Goal: Task Accomplishment & Management: Complete application form

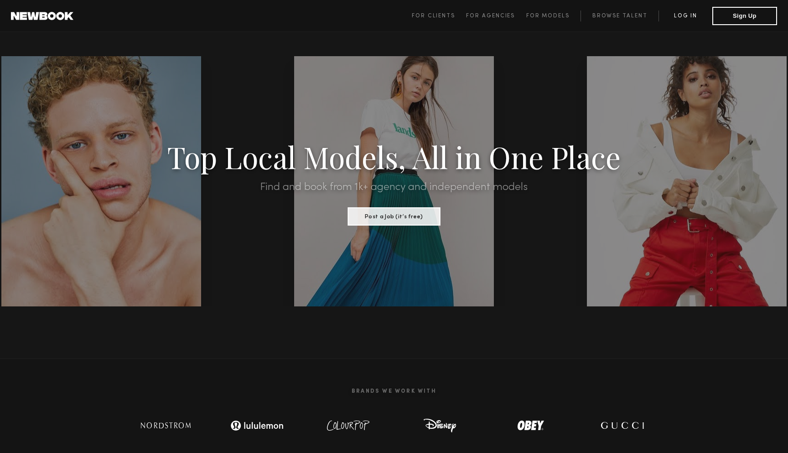
click at [258, 13] on link "Log in" at bounding box center [686, 15] width 54 height 11
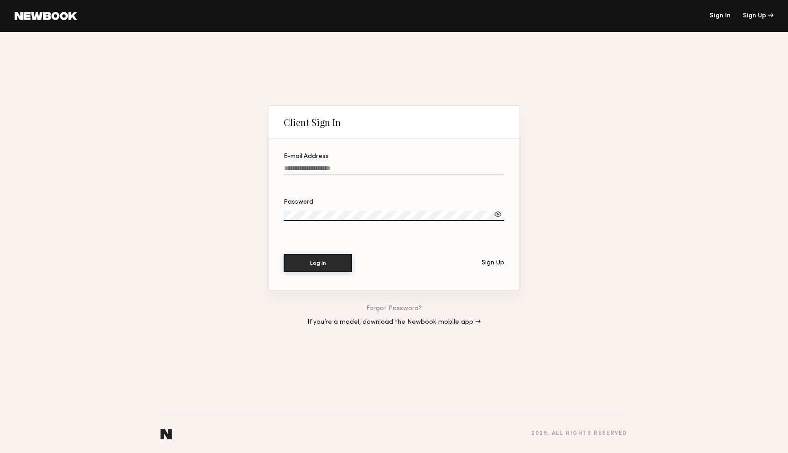
type input "**********"
click at [258, 131] on button "Log In" at bounding box center [318, 262] width 68 height 18
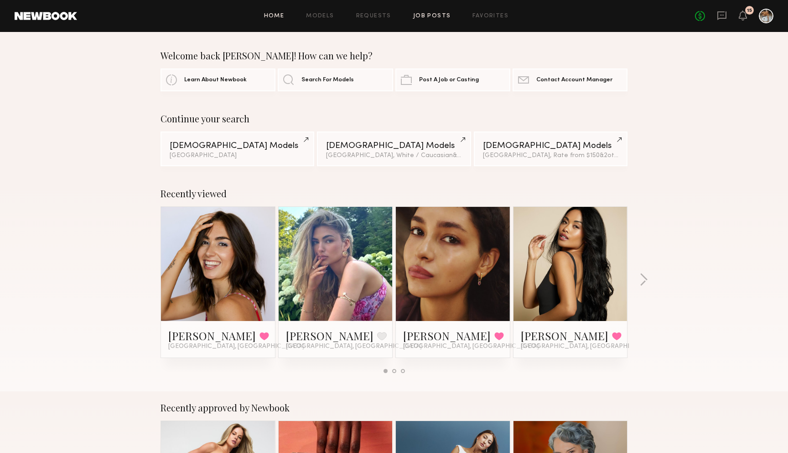
click at [258, 18] on link "Job Posts" at bounding box center [432, 16] width 38 height 6
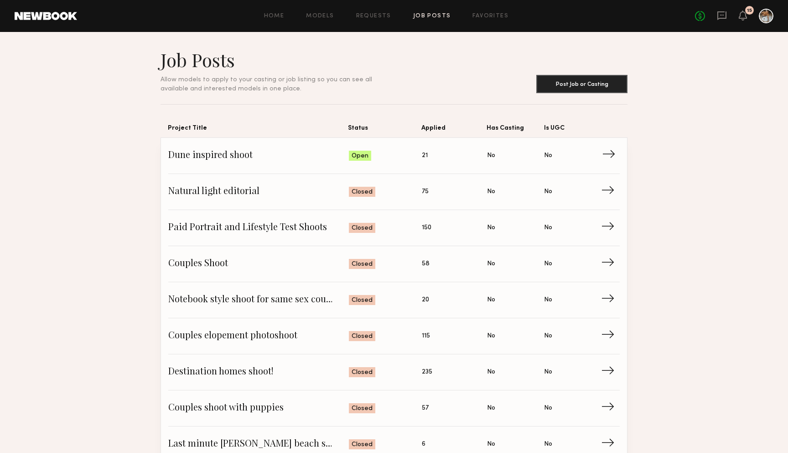
click at [256, 131] on span "Dune inspired shoot" at bounding box center [258, 156] width 181 height 14
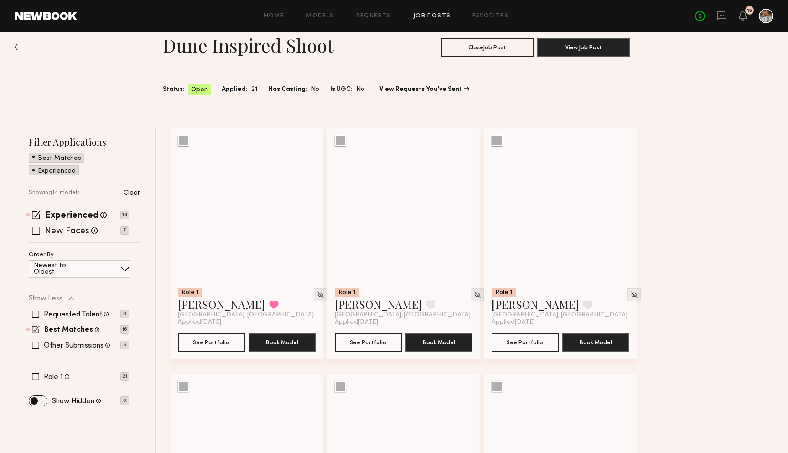
scroll to position [21, 0]
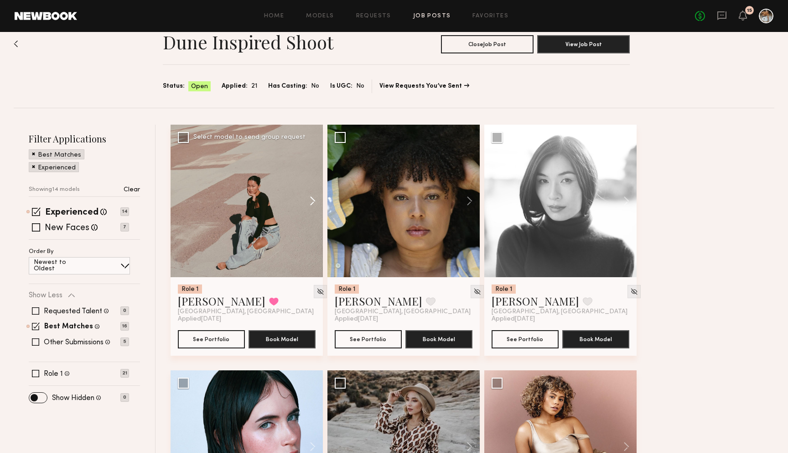
click at [258, 131] on button at bounding box center [308, 201] width 29 height 152
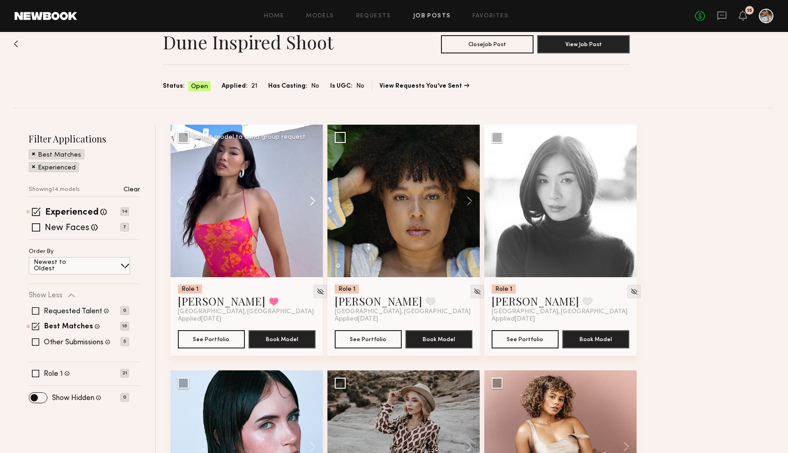
click at [258, 131] on button at bounding box center [308, 201] width 29 height 152
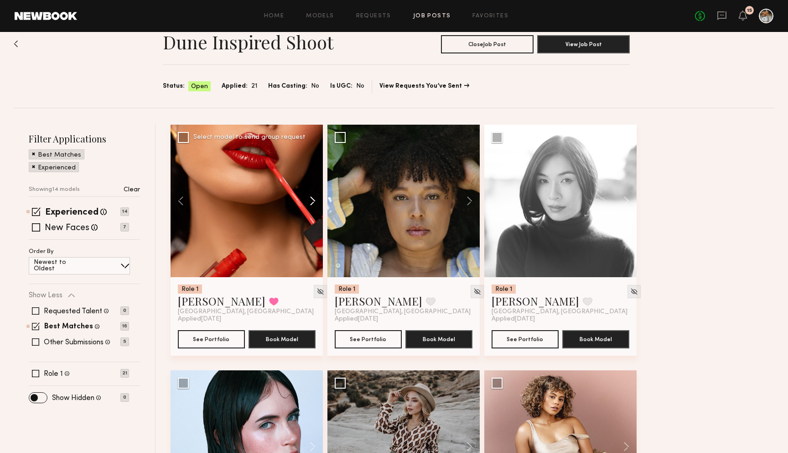
click at [258, 131] on button at bounding box center [308, 201] width 29 height 152
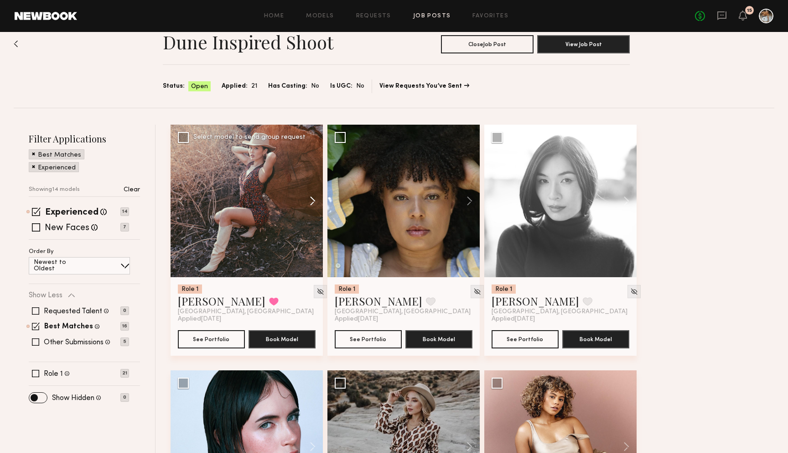
click at [258, 131] on button at bounding box center [308, 201] width 29 height 152
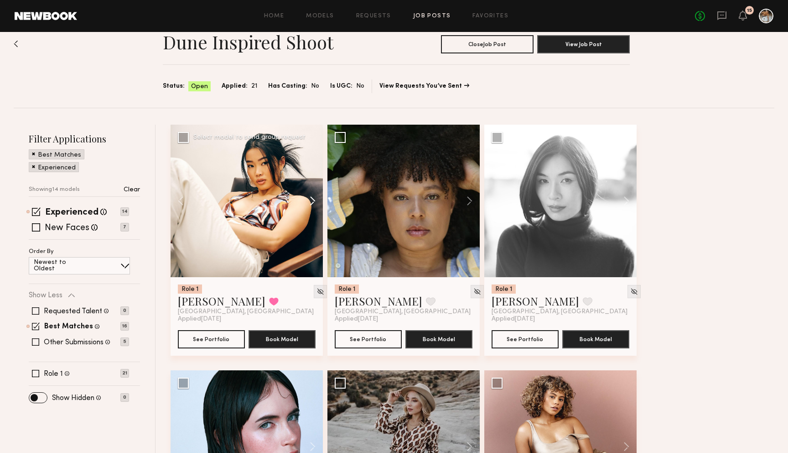
click at [258, 131] on button at bounding box center [308, 201] width 29 height 152
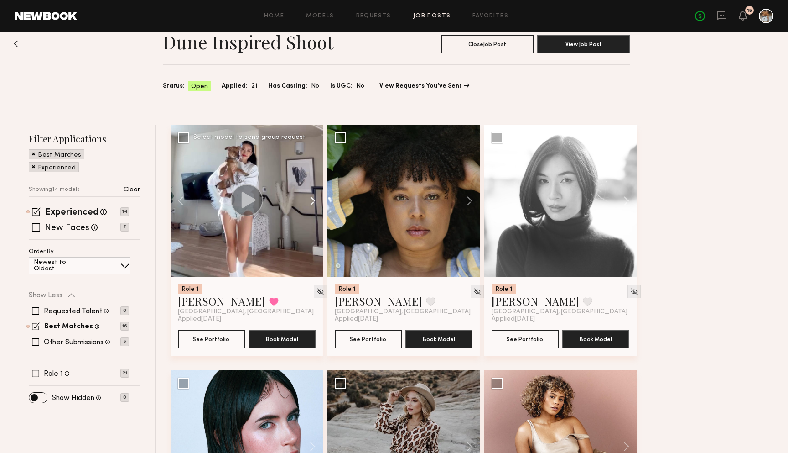
click at [258, 131] on button at bounding box center [308, 201] width 29 height 152
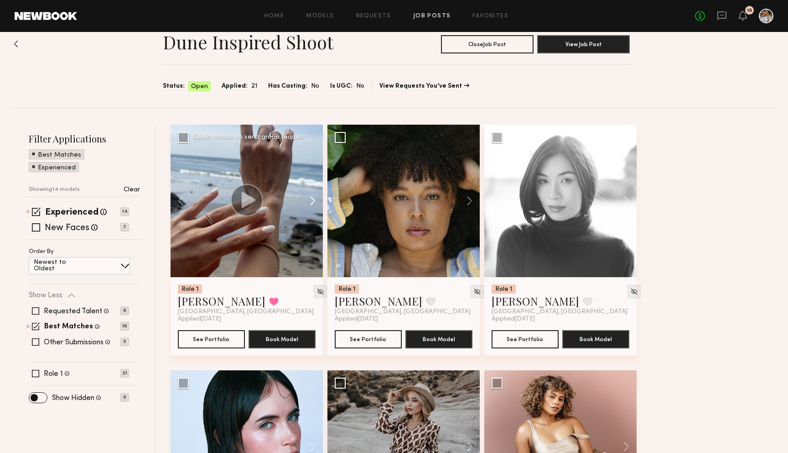
click at [258, 131] on button at bounding box center [308, 201] width 29 height 152
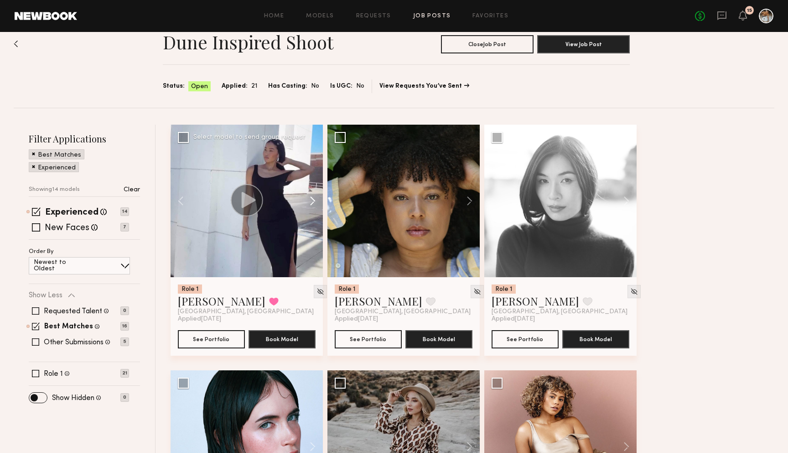
click at [258, 131] on button at bounding box center [308, 201] width 29 height 152
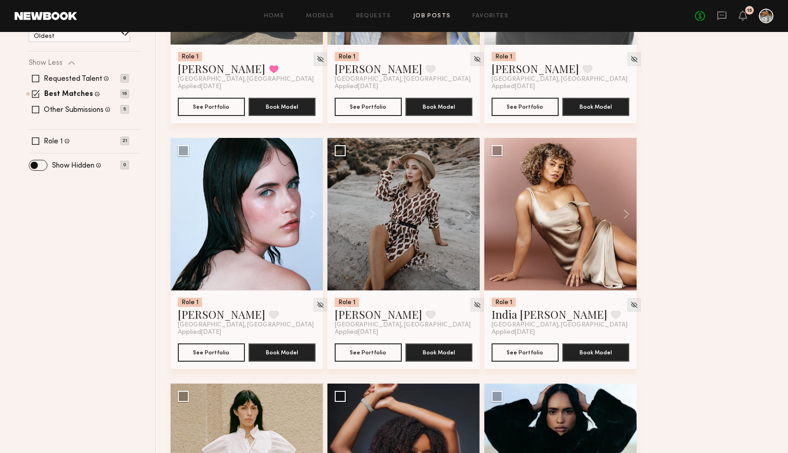
scroll to position [254, 0]
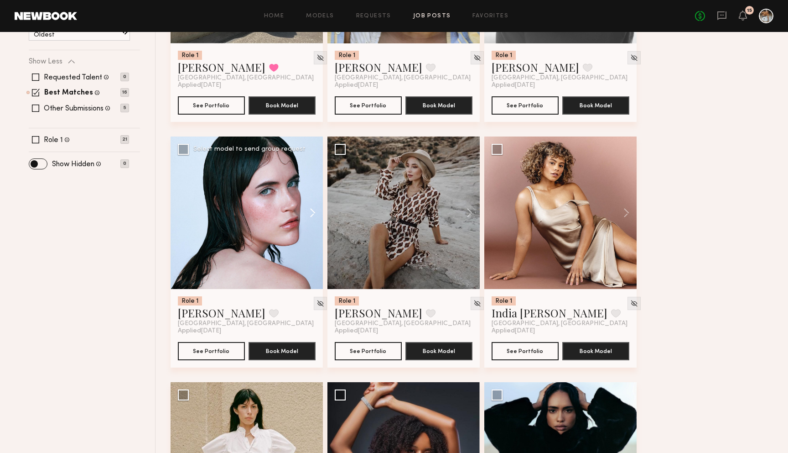
click at [258, 131] on button at bounding box center [308, 212] width 29 height 152
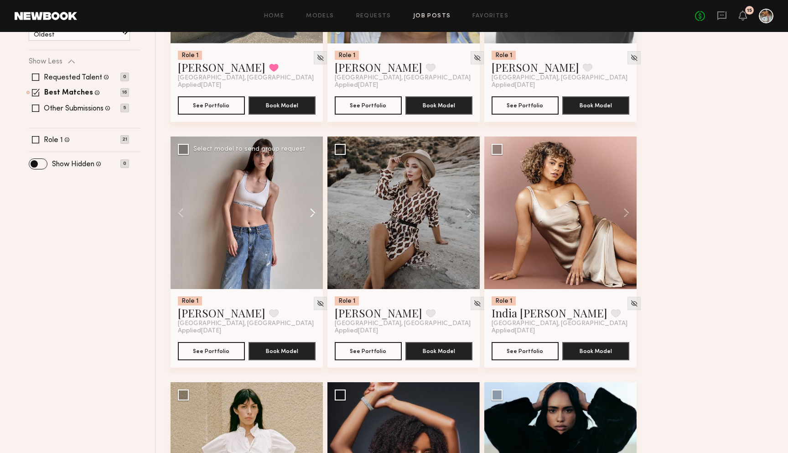
click at [258, 131] on button at bounding box center [308, 212] width 29 height 152
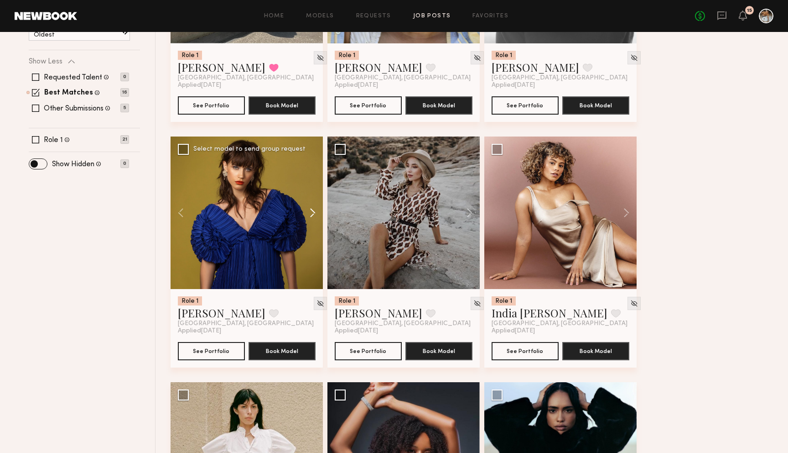
click at [258, 131] on button at bounding box center [308, 212] width 29 height 152
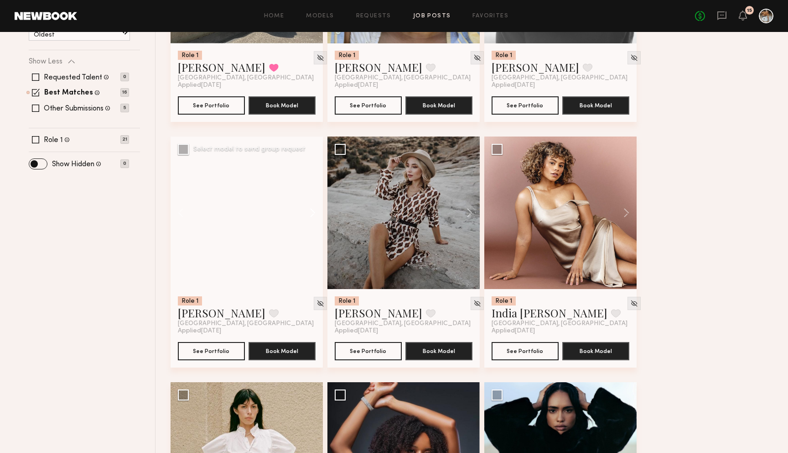
click at [258, 131] on button at bounding box center [308, 212] width 29 height 152
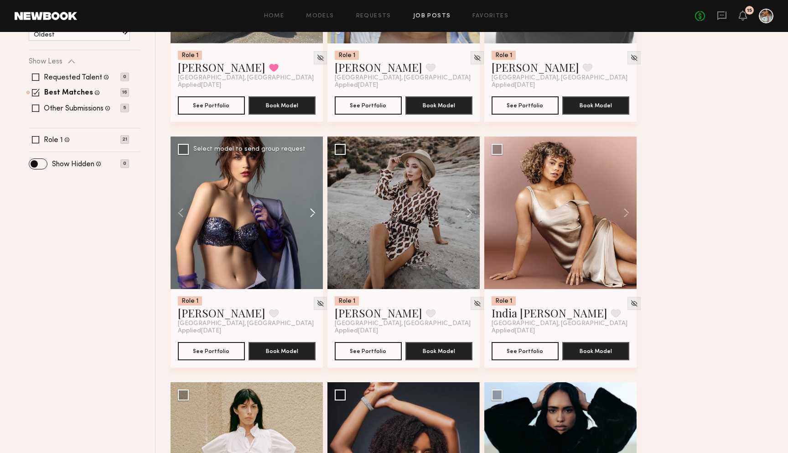
click at [258, 131] on button at bounding box center [308, 212] width 29 height 152
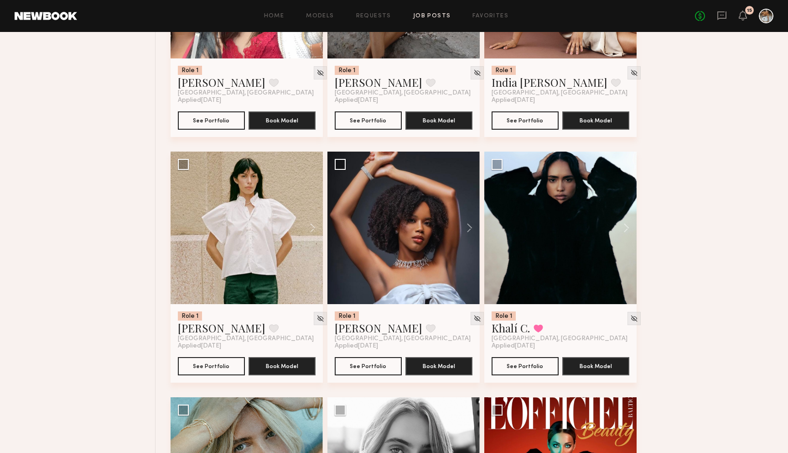
scroll to position [506, 0]
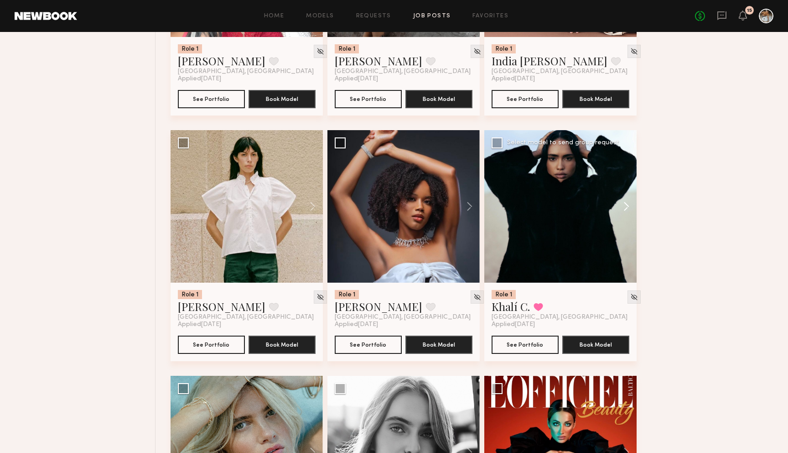
click at [258, 131] on button at bounding box center [622, 206] width 29 height 152
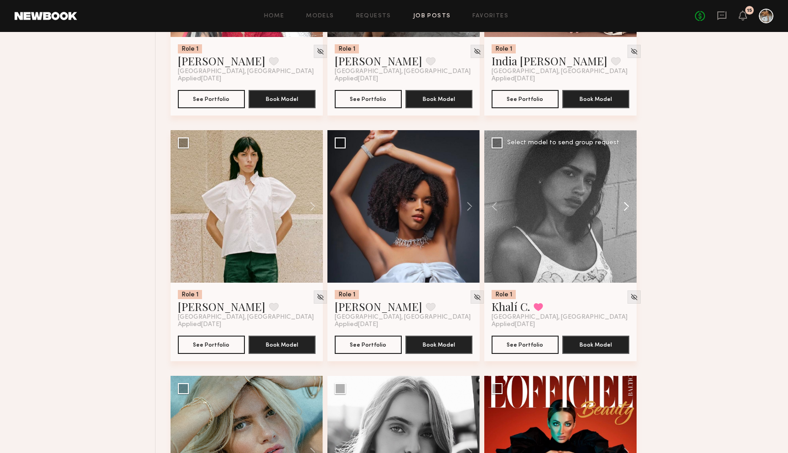
click at [258, 131] on button at bounding box center [622, 206] width 29 height 152
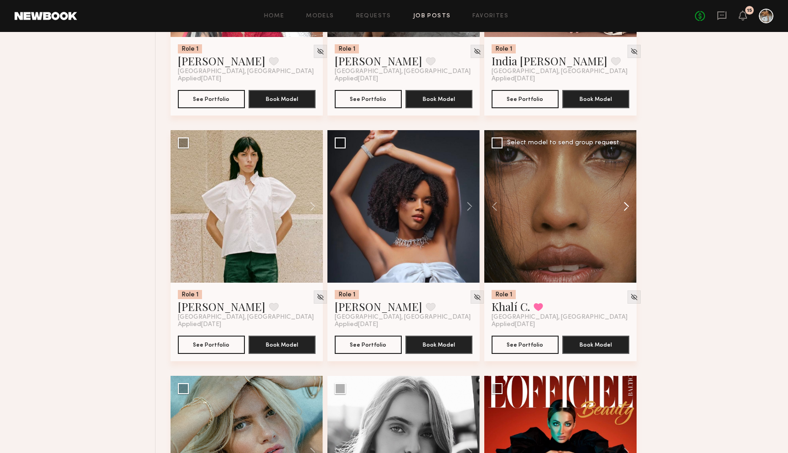
click at [258, 131] on button at bounding box center [622, 206] width 29 height 152
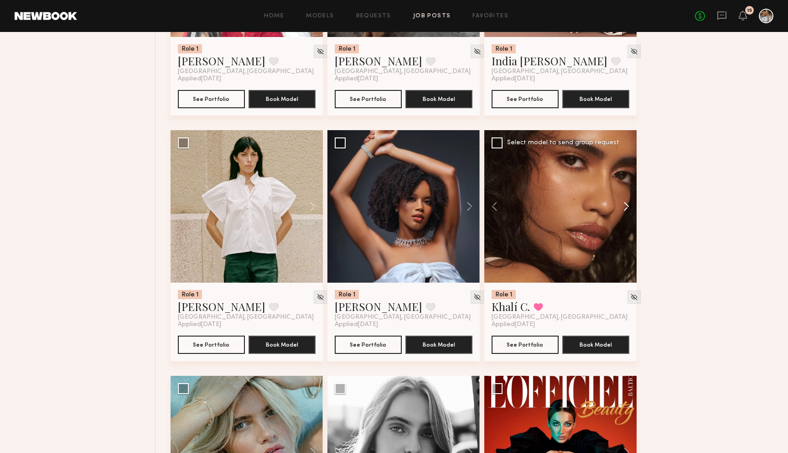
click at [258, 131] on button at bounding box center [622, 206] width 29 height 152
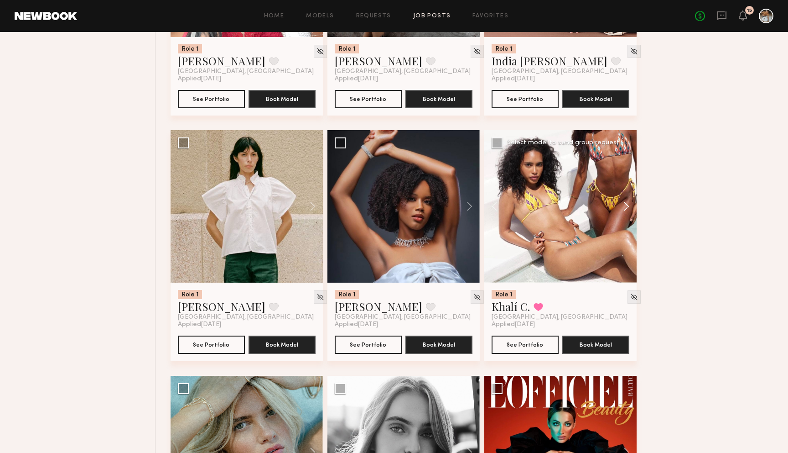
click at [258, 131] on button at bounding box center [622, 206] width 29 height 152
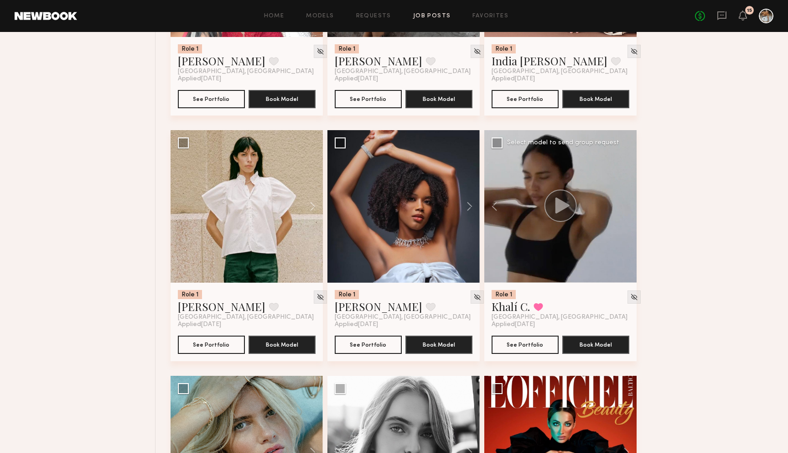
click at [258, 131] on div at bounding box center [561, 206] width 152 height 152
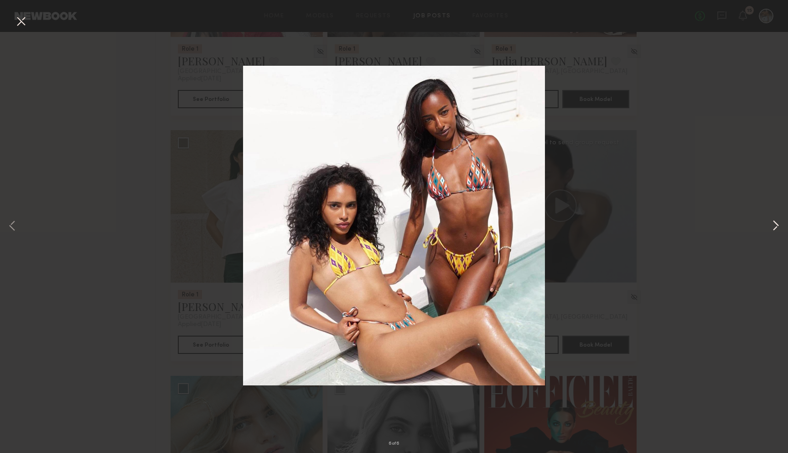
click at [258, 131] on button at bounding box center [776, 226] width 11 height 362
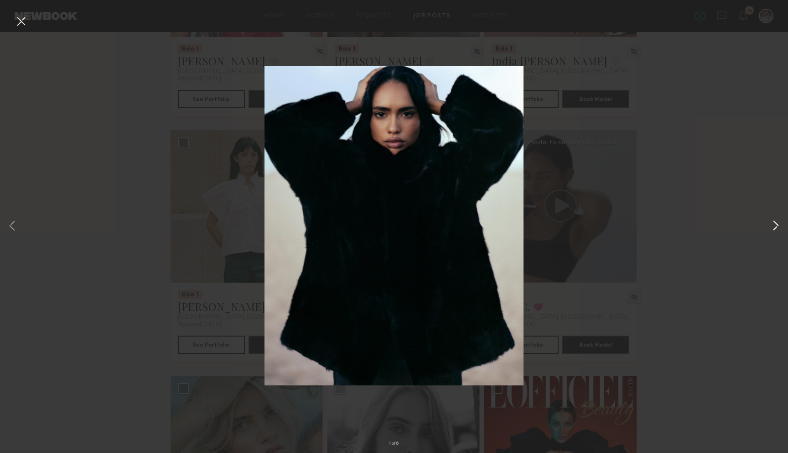
click at [258, 131] on button at bounding box center [776, 226] width 11 height 362
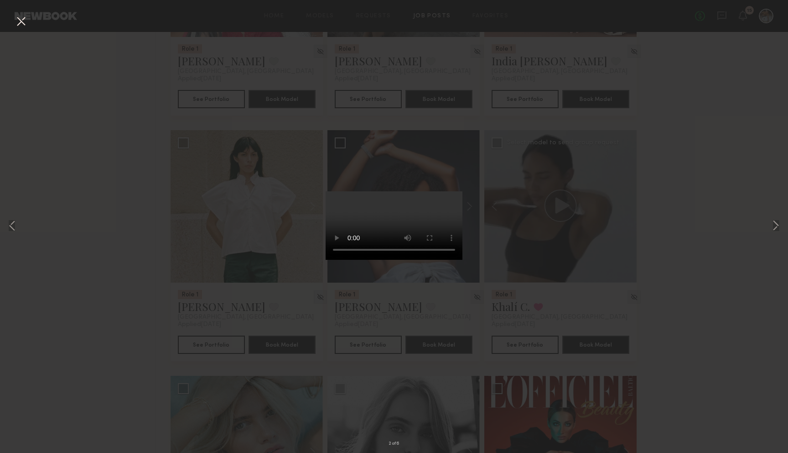
click at [53, 131] on div "2 of 6" at bounding box center [394, 226] width 788 height 453
click at [21, 21] on button at bounding box center [21, 22] width 15 height 16
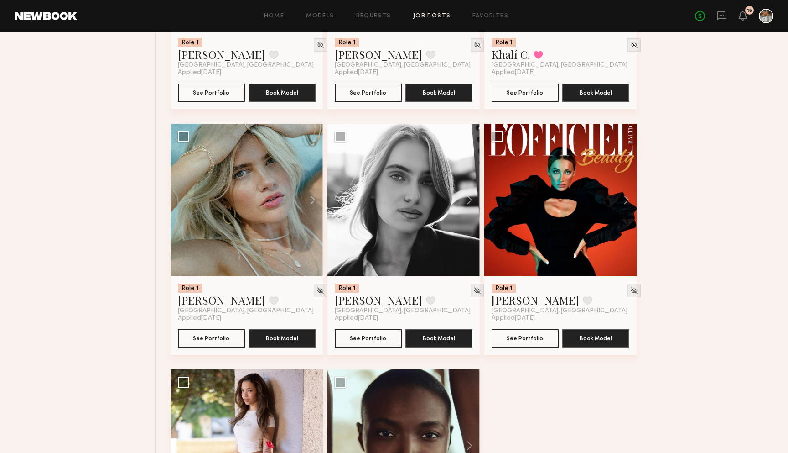
scroll to position [689, 0]
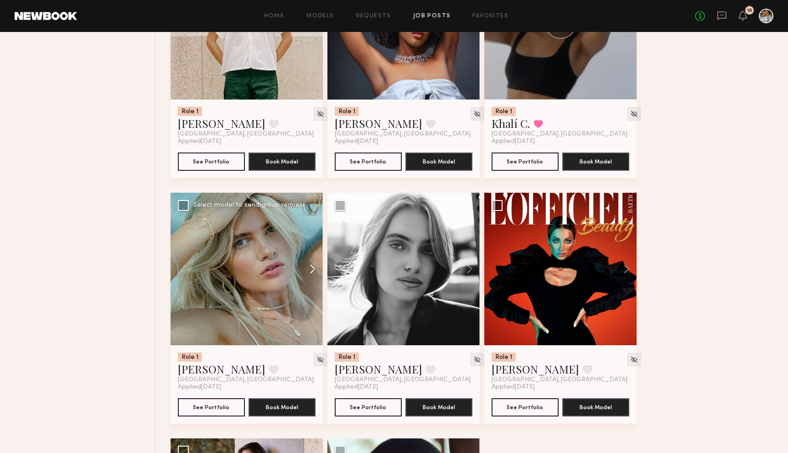
click at [258, 131] on button at bounding box center [308, 269] width 29 height 152
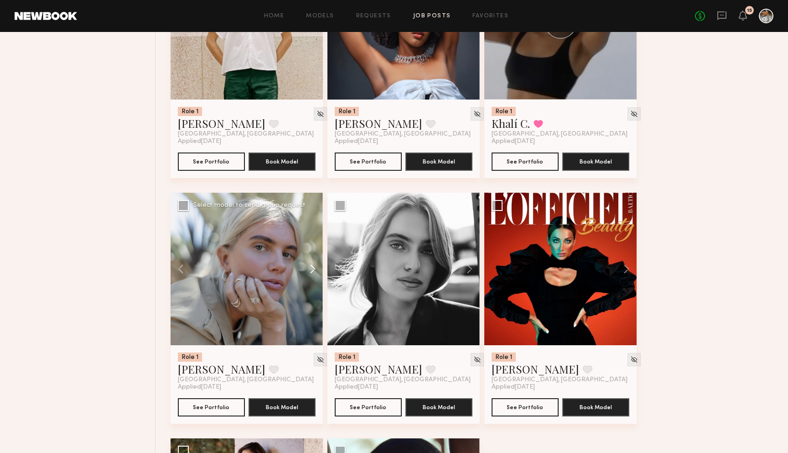
click at [258, 131] on button at bounding box center [308, 269] width 29 height 152
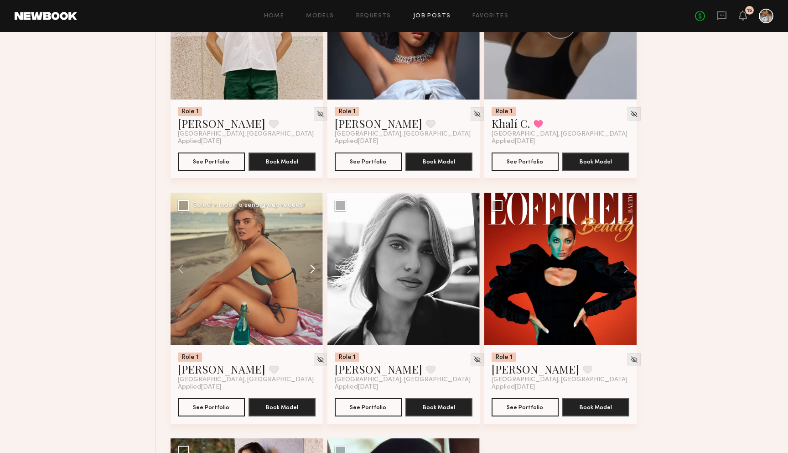
click at [258, 131] on button at bounding box center [308, 269] width 29 height 152
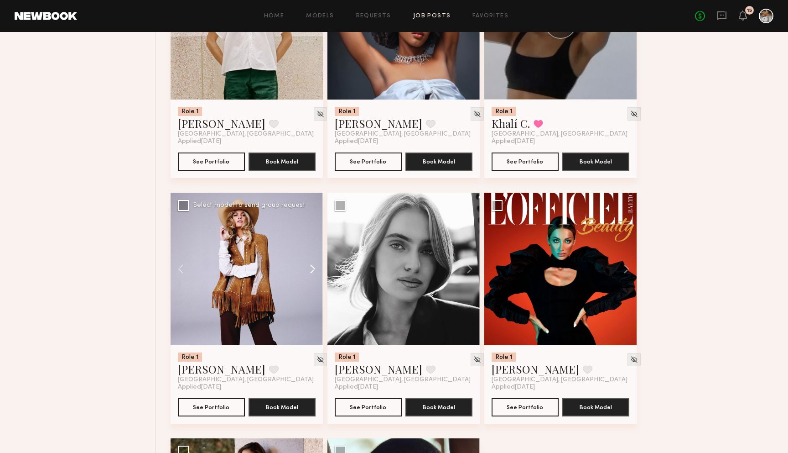
click at [258, 131] on button at bounding box center [308, 269] width 29 height 152
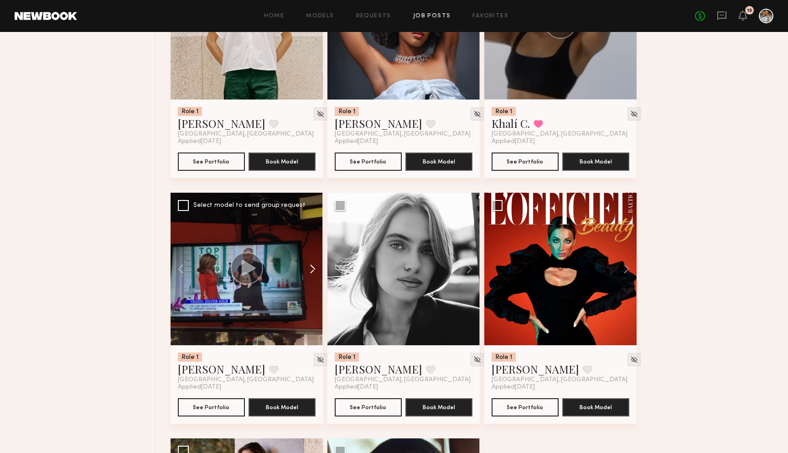
click at [258, 131] on button at bounding box center [308, 269] width 29 height 152
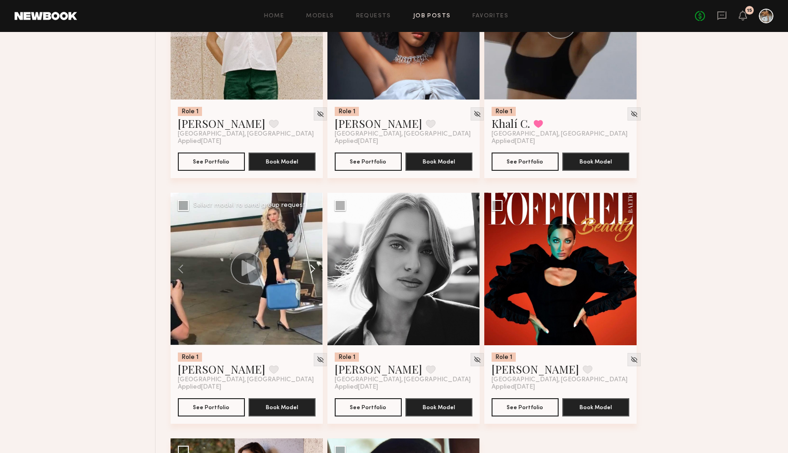
click at [258, 131] on button at bounding box center [308, 269] width 29 height 152
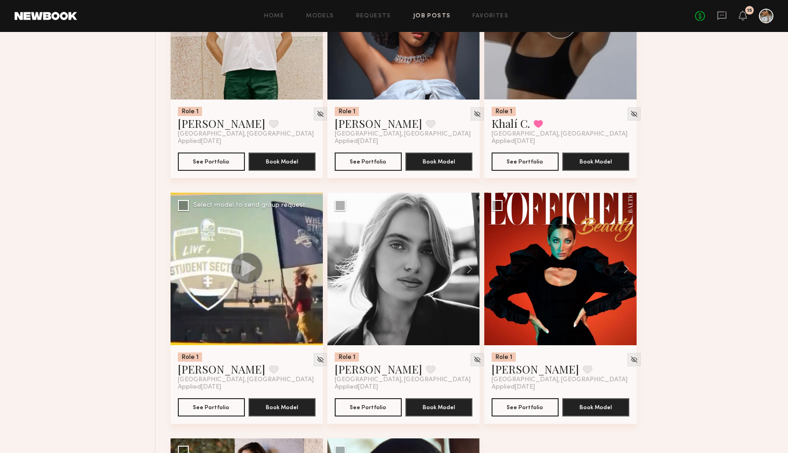
click at [258, 131] on div at bounding box center [247, 269] width 152 height 152
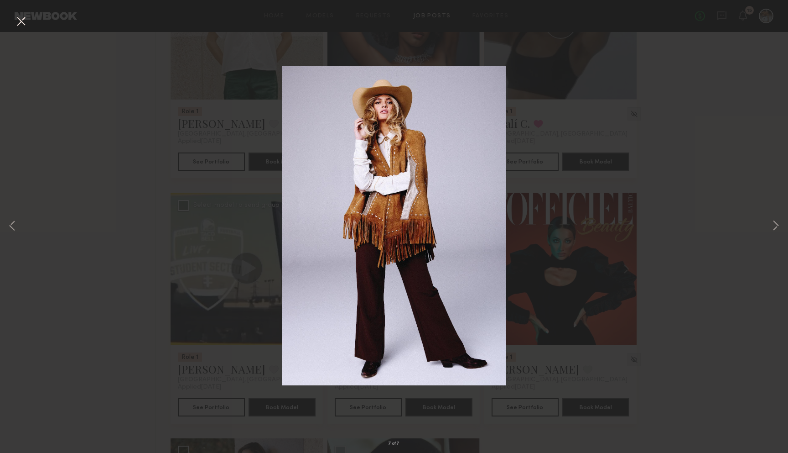
click at [190, 131] on div "7 of 7" at bounding box center [394, 226] width 788 height 453
click at [119, 131] on div "7 of 7" at bounding box center [394, 226] width 788 height 453
click at [21, 17] on button at bounding box center [21, 22] width 15 height 16
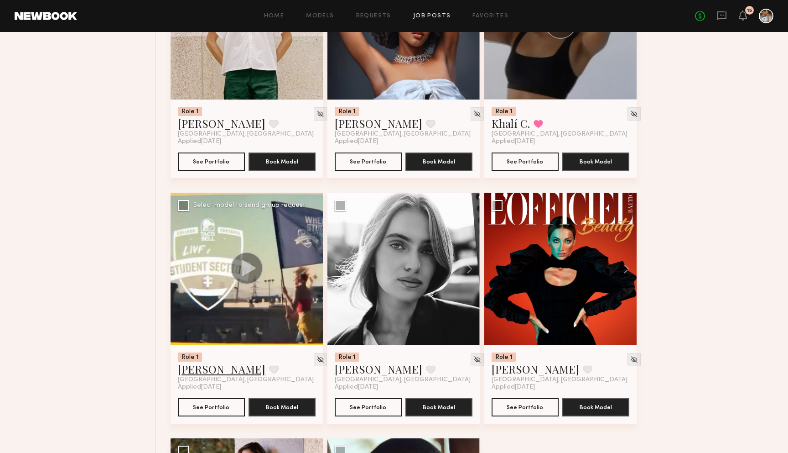
click at [196, 131] on link "Katie B." at bounding box center [222, 368] width 88 height 15
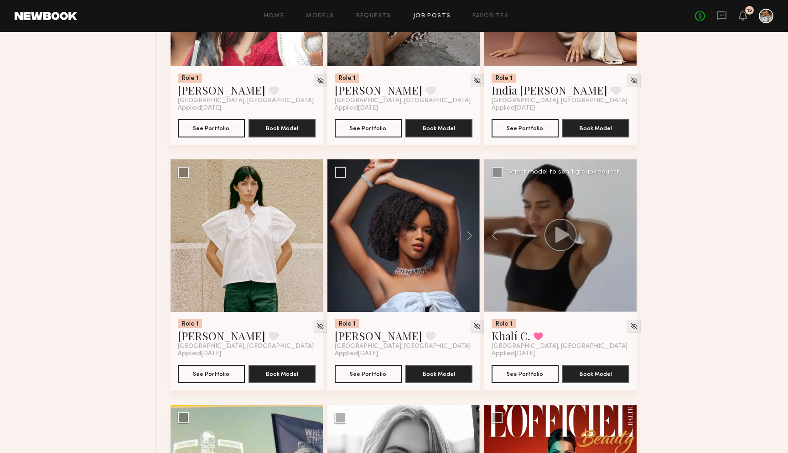
scroll to position [454, 0]
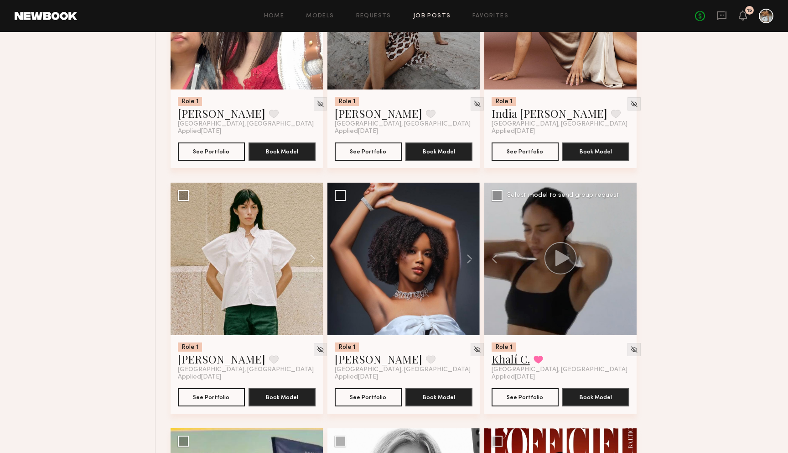
click at [258, 131] on link "Khalí C." at bounding box center [511, 358] width 38 height 15
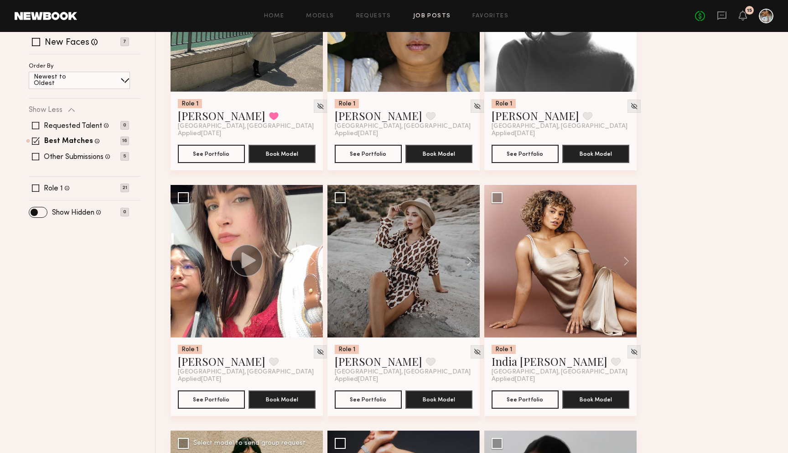
scroll to position [151, 0]
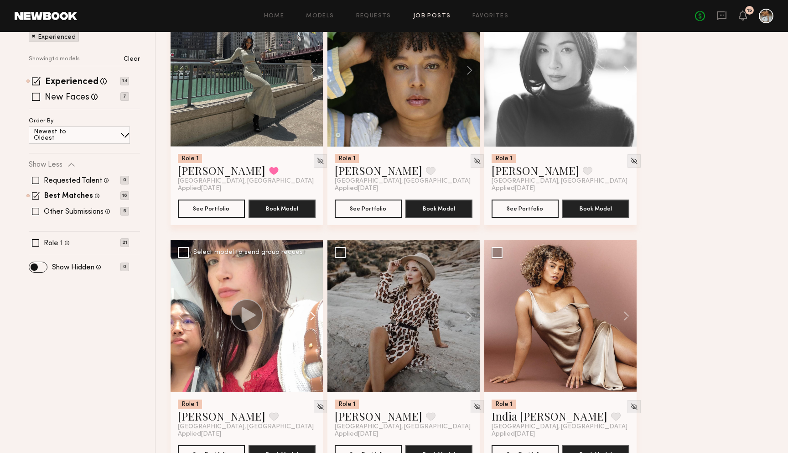
click at [258, 131] on button at bounding box center [308, 316] width 29 height 152
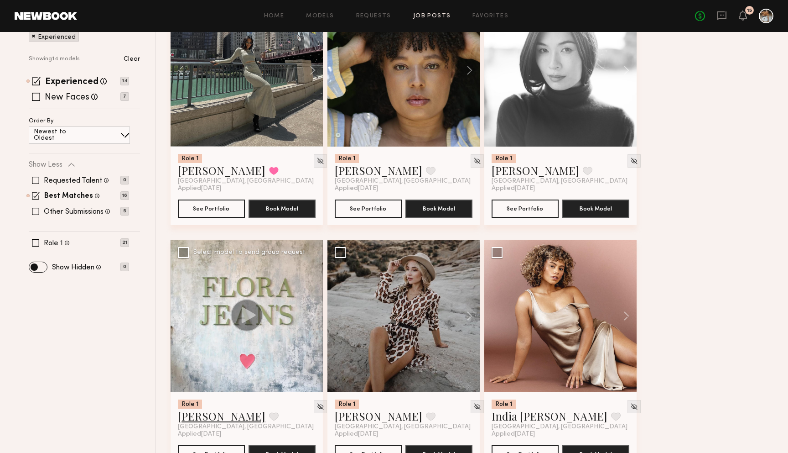
click at [196, 131] on link "[PERSON_NAME]" at bounding box center [222, 415] width 88 height 15
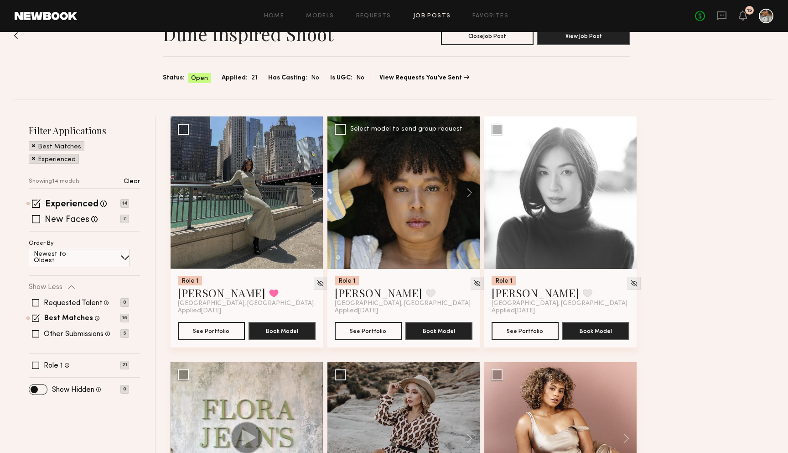
scroll to position [0, 0]
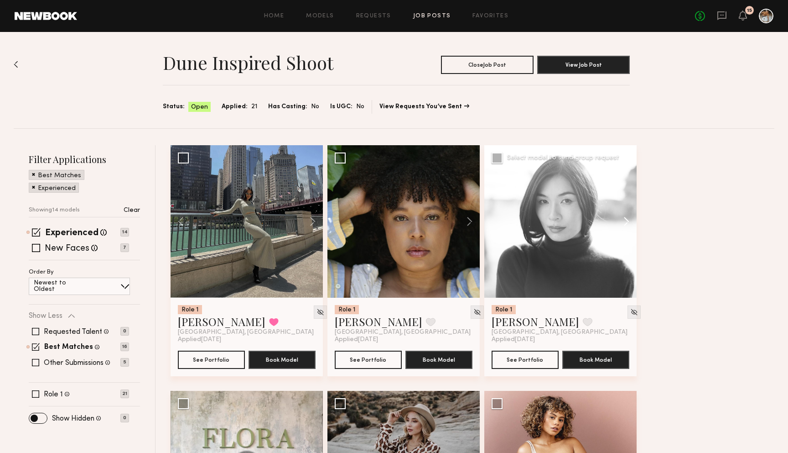
click at [258, 131] on button at bounding box center [622, 221] width 29 height 152
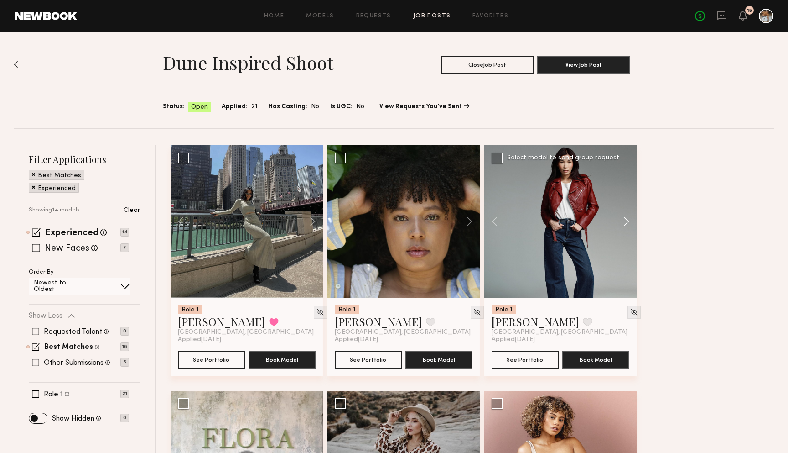
click at [258, 131] on button at bounding box center [622, 221] width 29 height 152
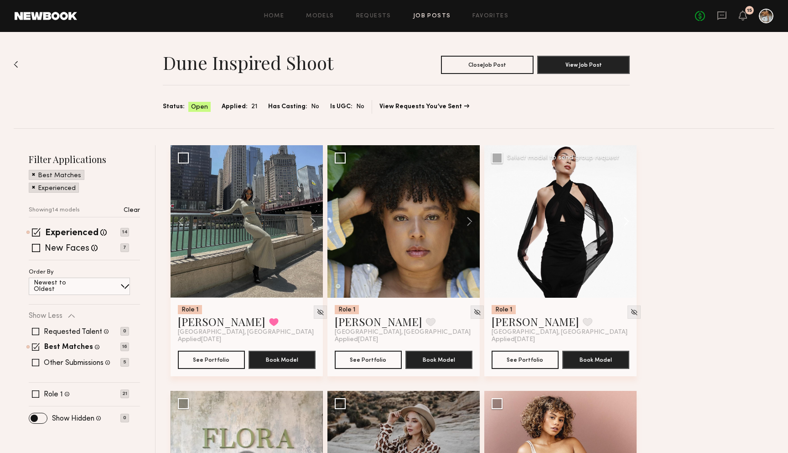
click at [258, 131] on button at bounding box center [622, 221] width 29 height 152
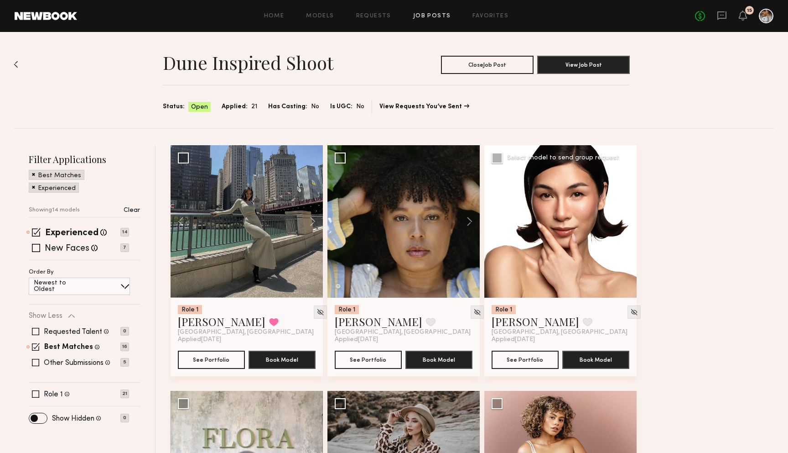
click at [258, 131] on button at bounding box center [622, 221] width 29 height 152
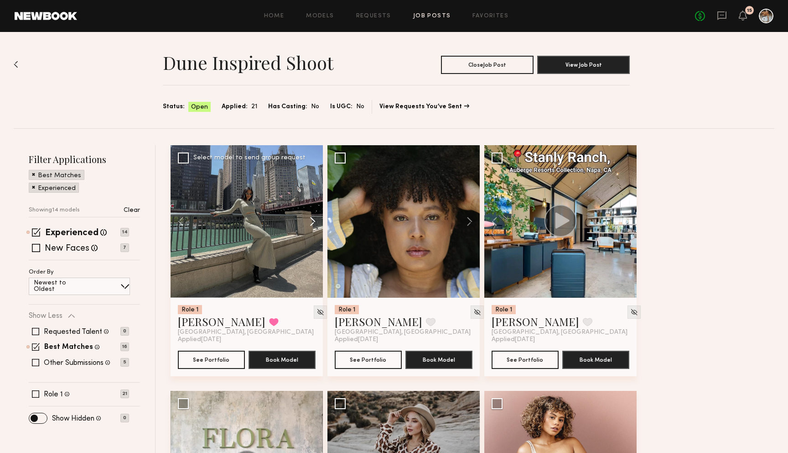
click at [258, 131] on button at bounding box center [308, 221] width 29 height 152
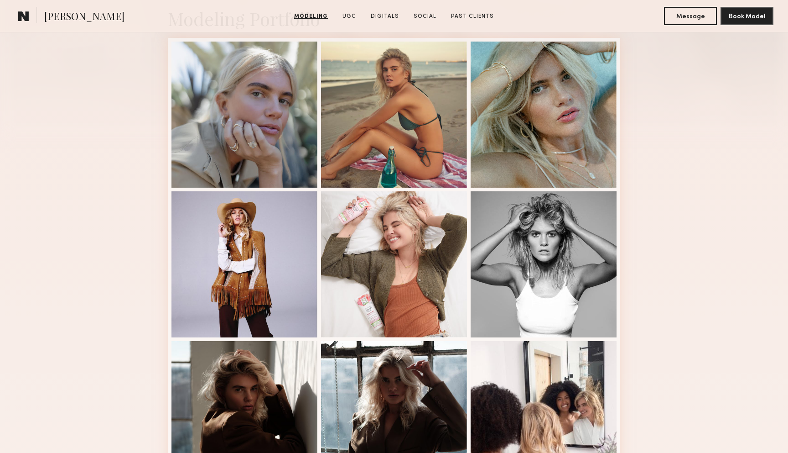
scroll to position [229, 0]
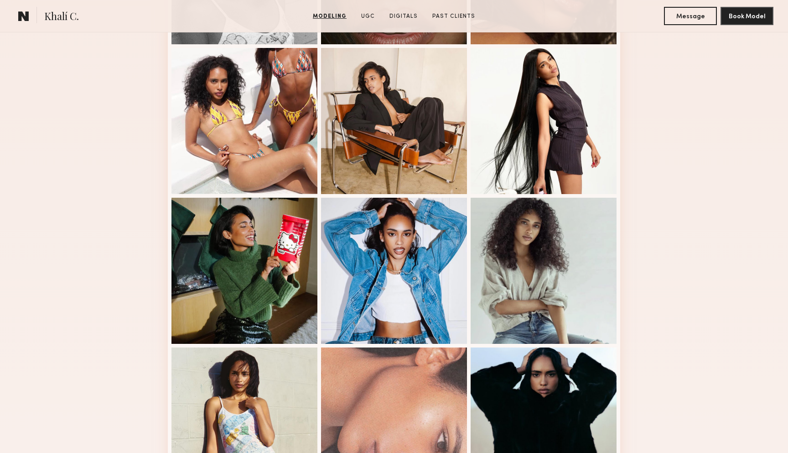
scroll to position [378, 0]
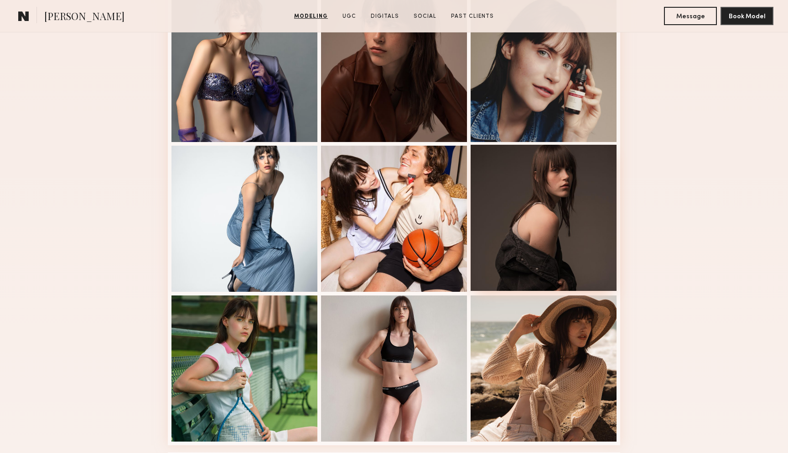
scroll to position [578, 0]
